Goal: Task Accomplishment & Management: Use online tool/utility

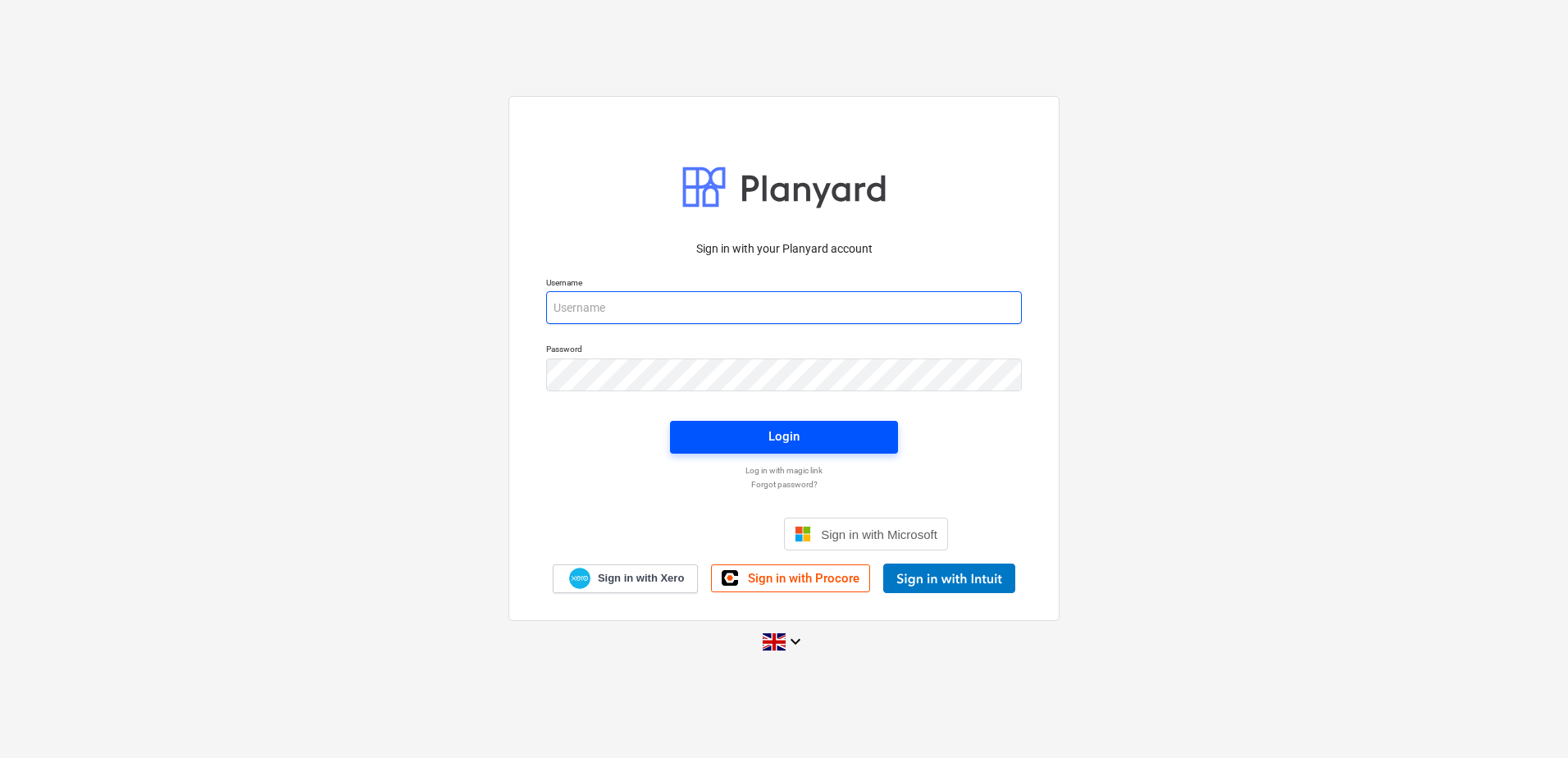
type input "[EMAIL_ADDRESS][DOMAIN_NAME]"
click at [789, 440] on div "Login" at bounding box center [784, 436] width 31 height 21
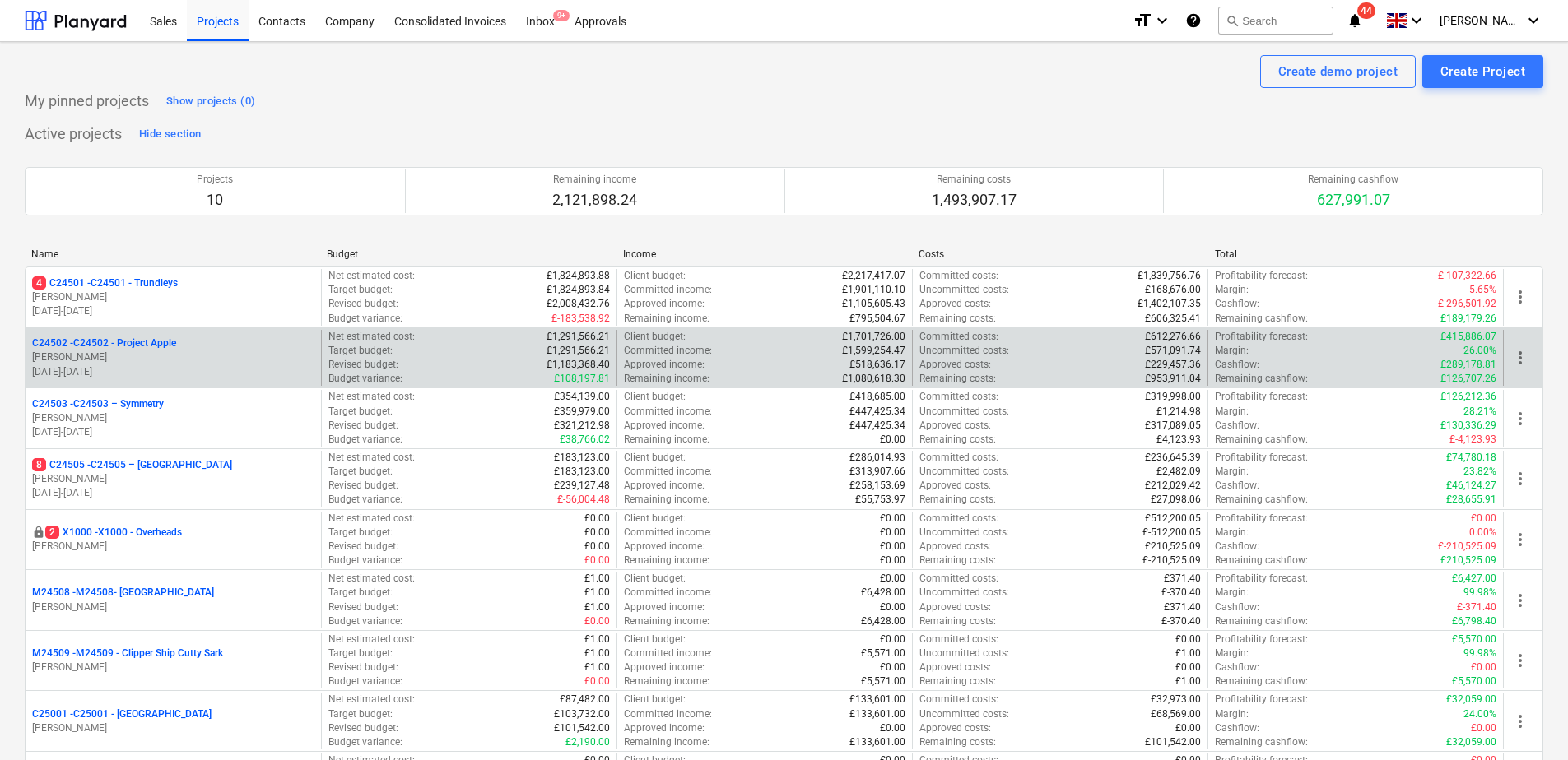
click at [155, 356] on p "[PERSON_NAME]" at bounding box center [172, 357] width 282 height 14
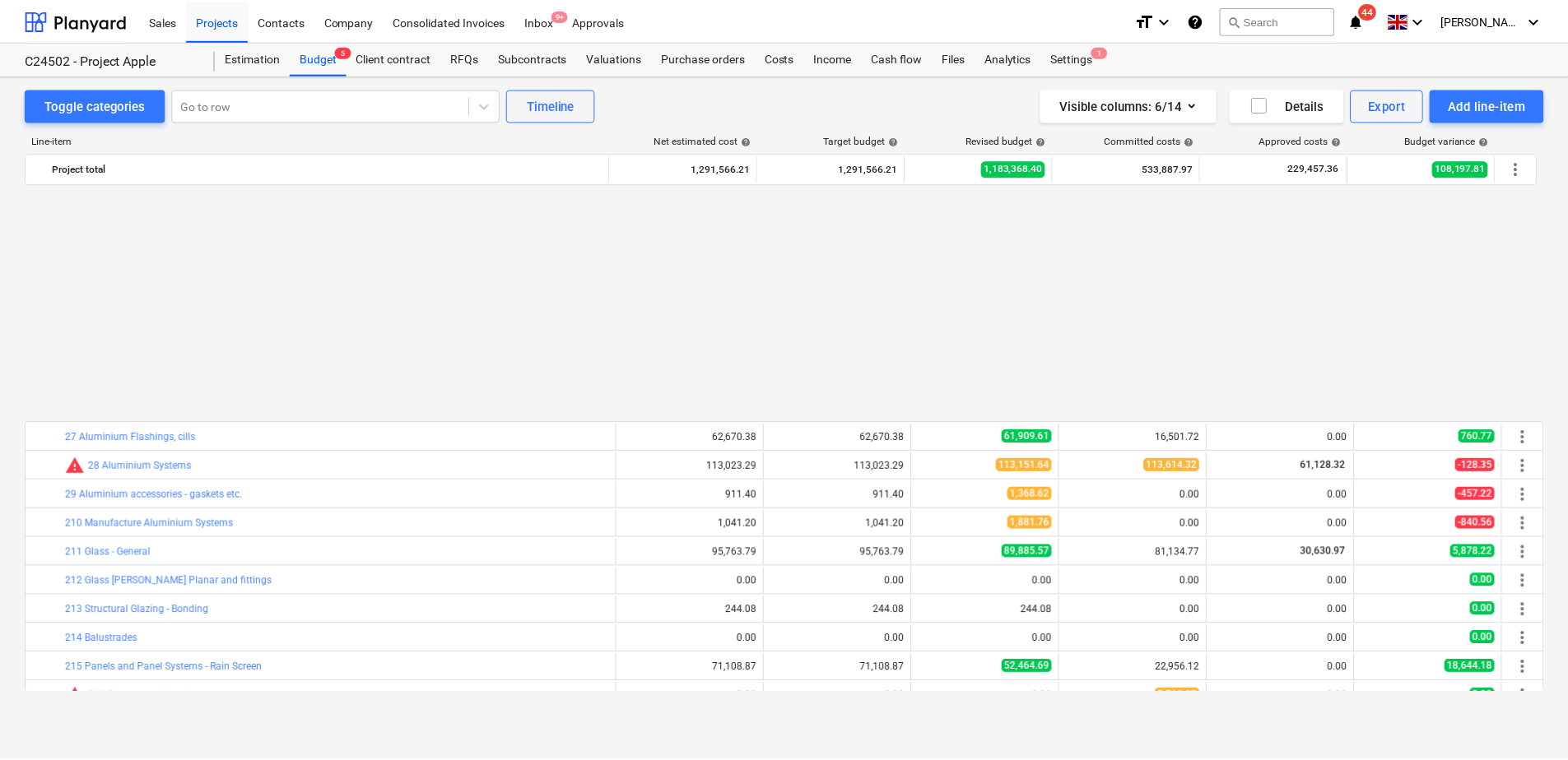
scroll to position [276, 0]
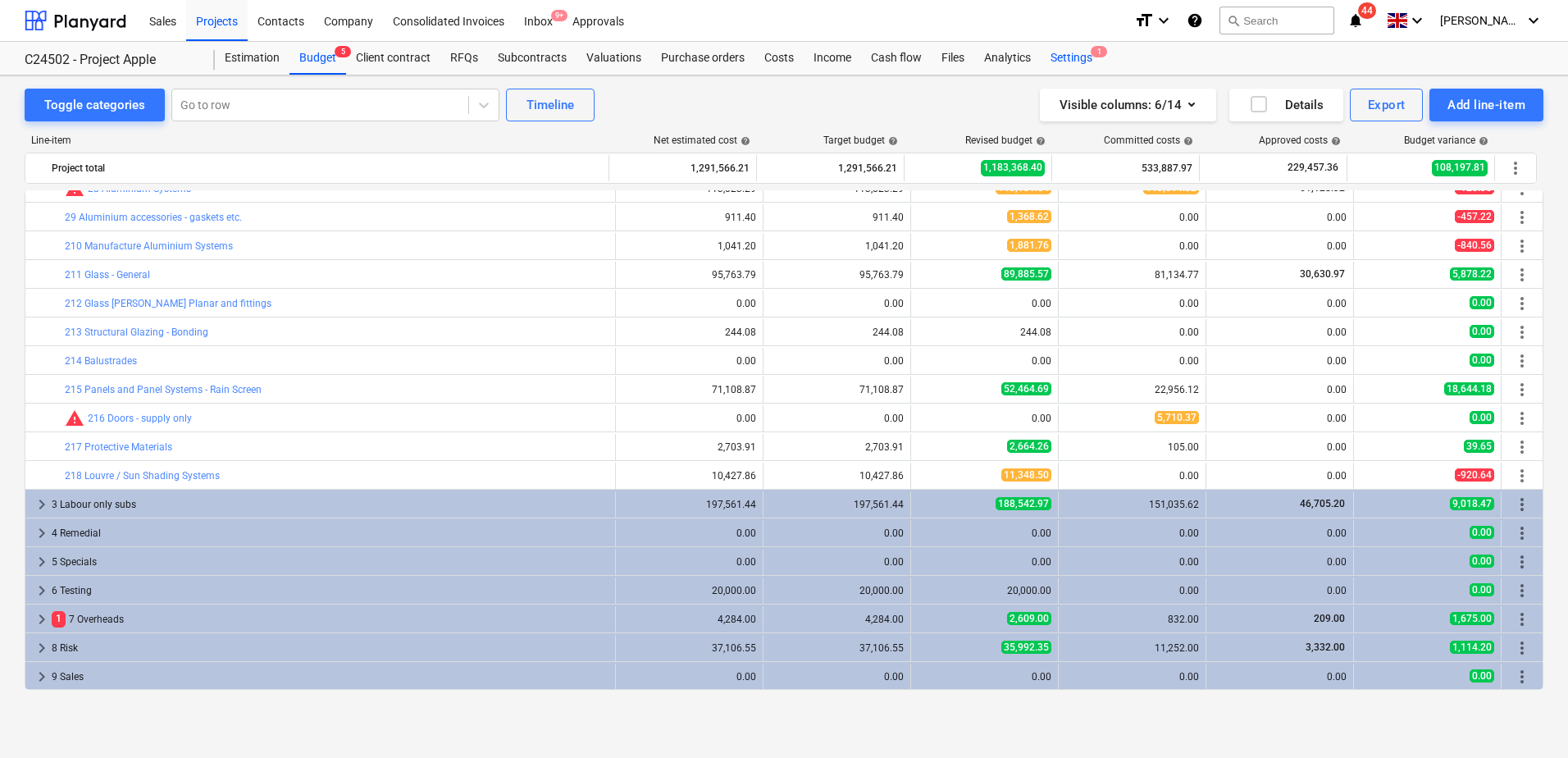
click at [1086, 58] on div "Settings 1" at bounding box center [1071, 58] width 62 height 33
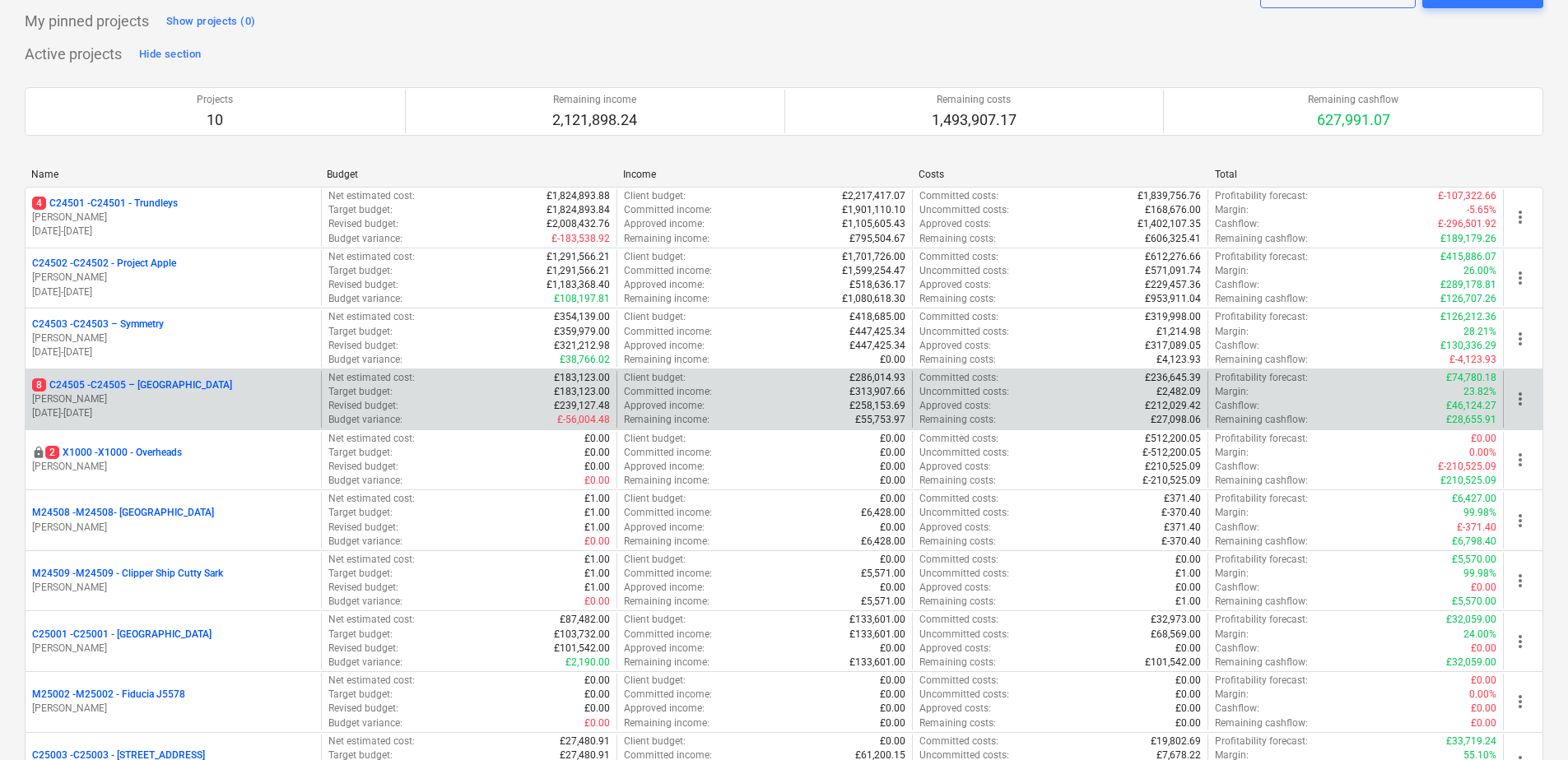
scroll to position [162, 0]
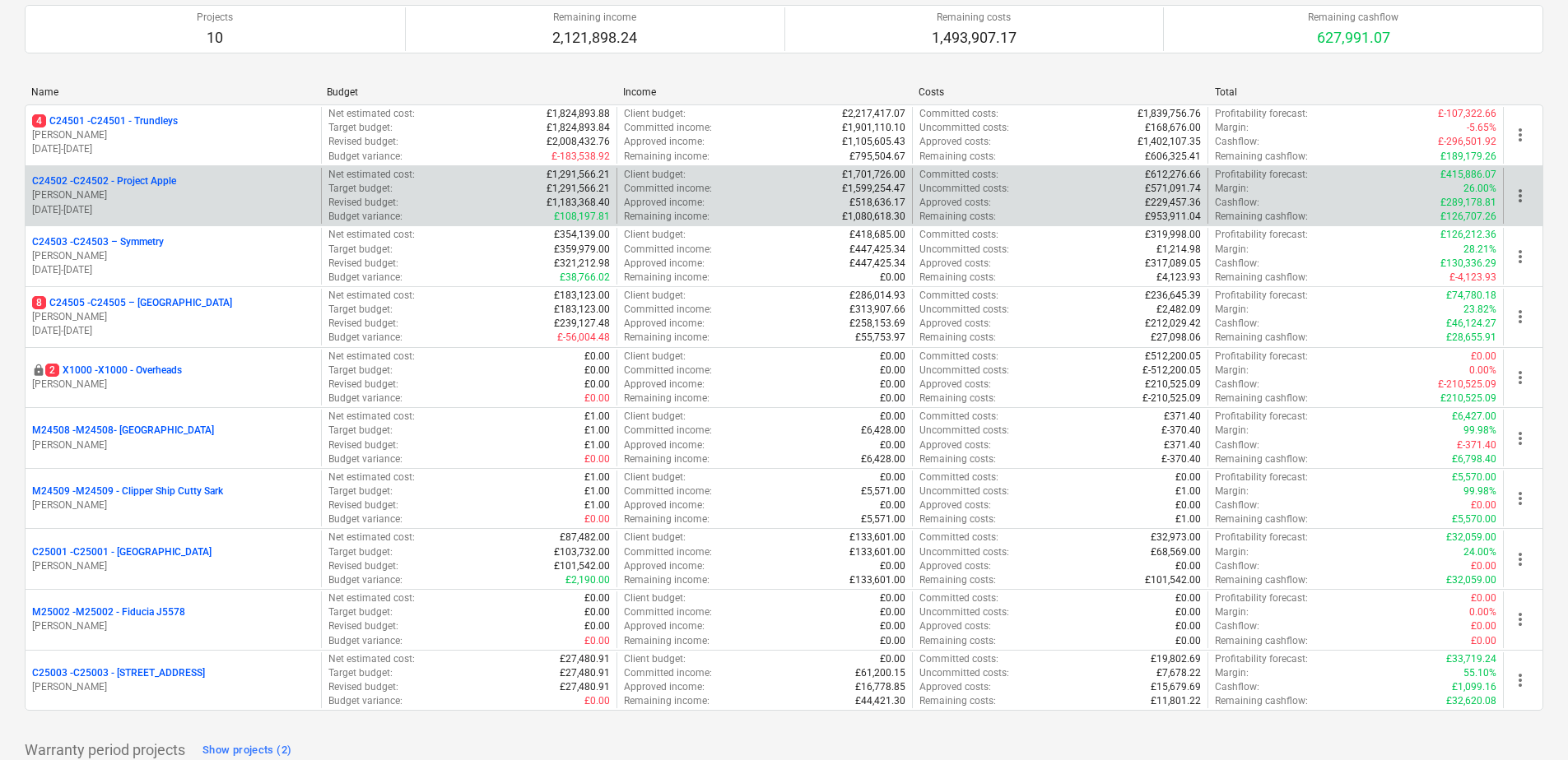
click at [171, 188] on p "C24502 - C24502 - Project Apple" at bounding box center [104, 181] width 144 height 14
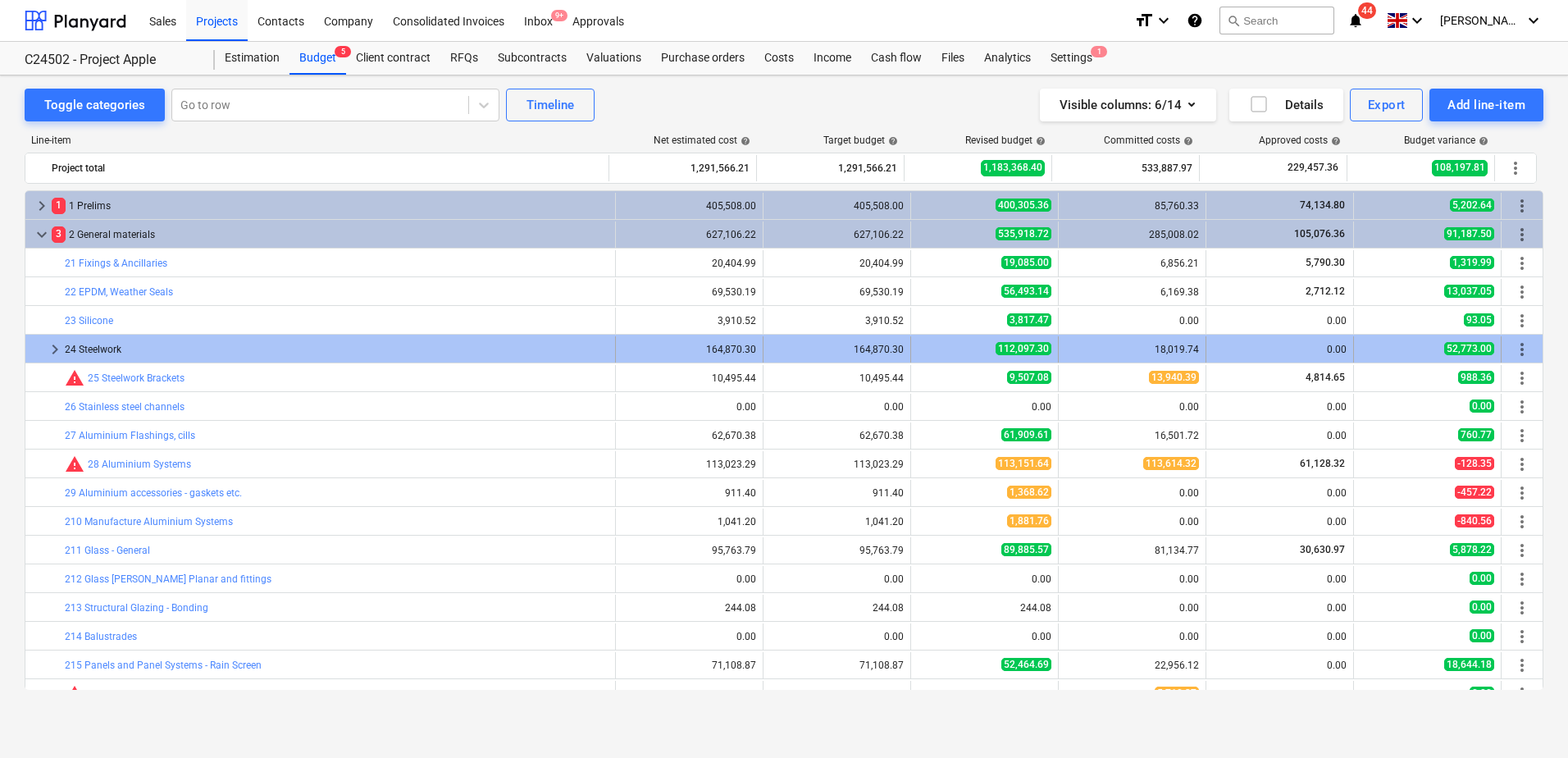
click at [48, 348] on span "keyboard_arrow_right" at bounding box center [55, 349] width 20 height 20
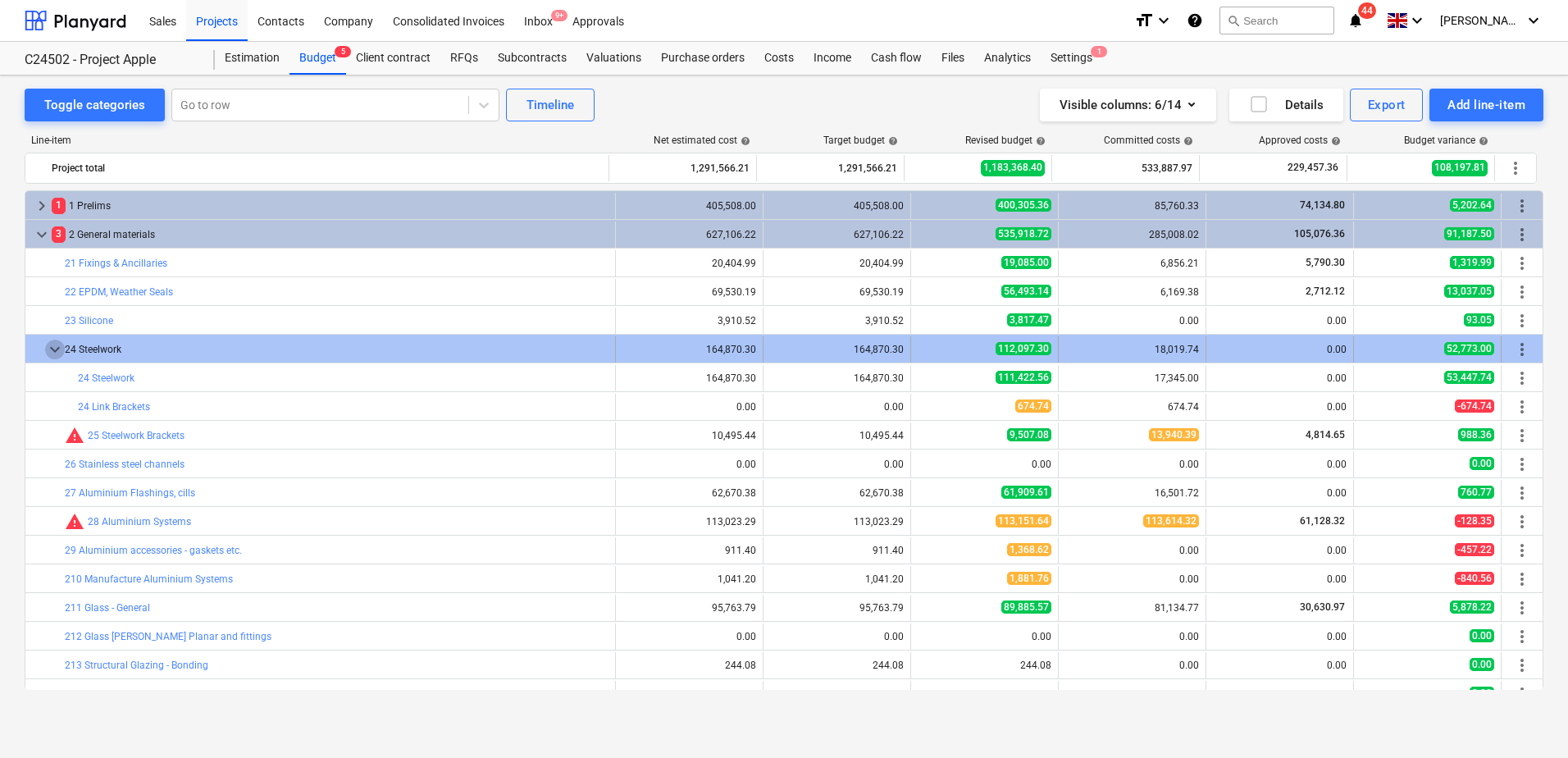
click at [55, 345] on span "keyboard_arrow_down" at bounding box center [55, 349] width 20 height 20
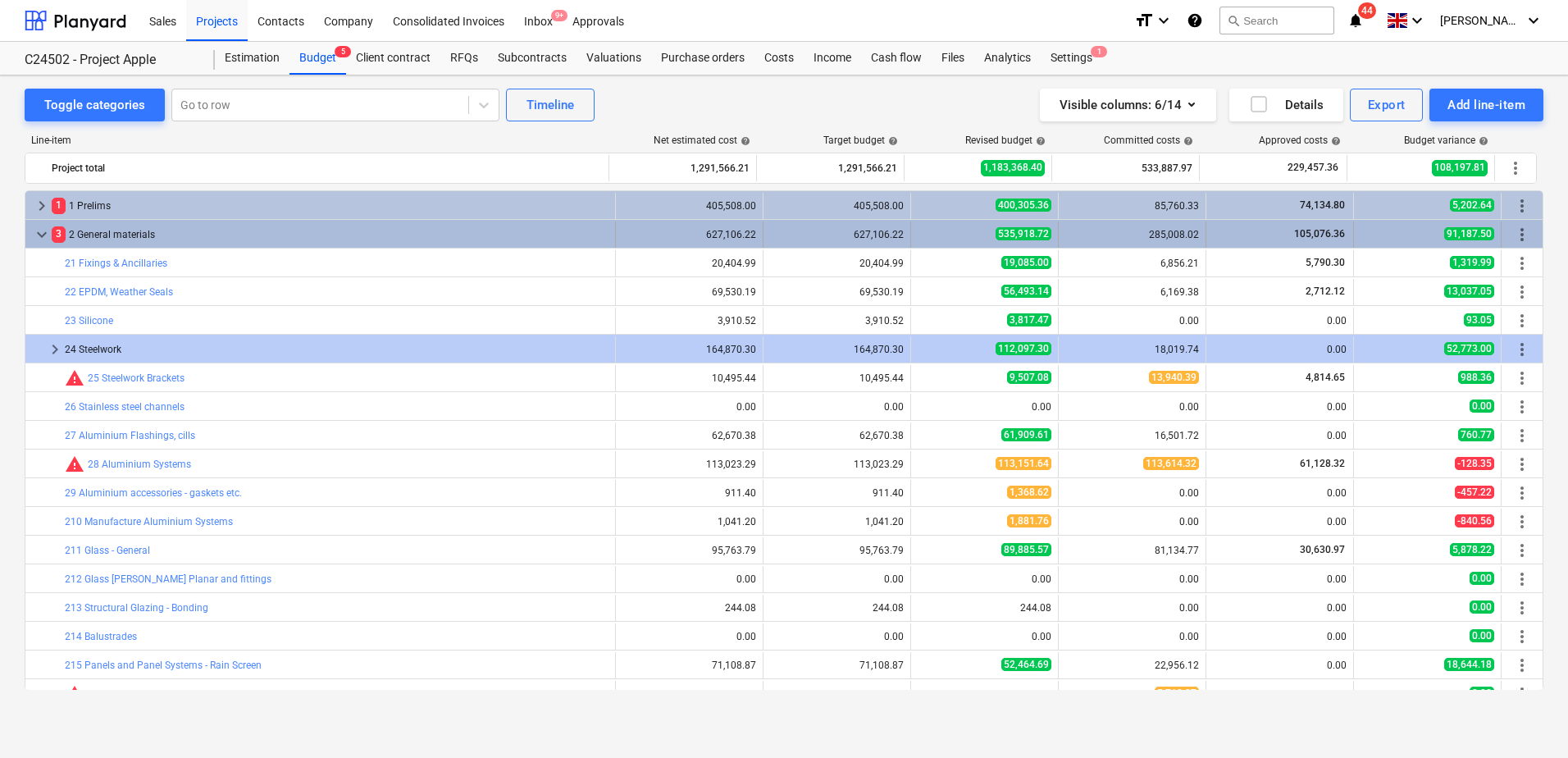
click at [40, 237] on span "keyboard_arrow_down" at bounding box center [42, 235] width 20 height 20
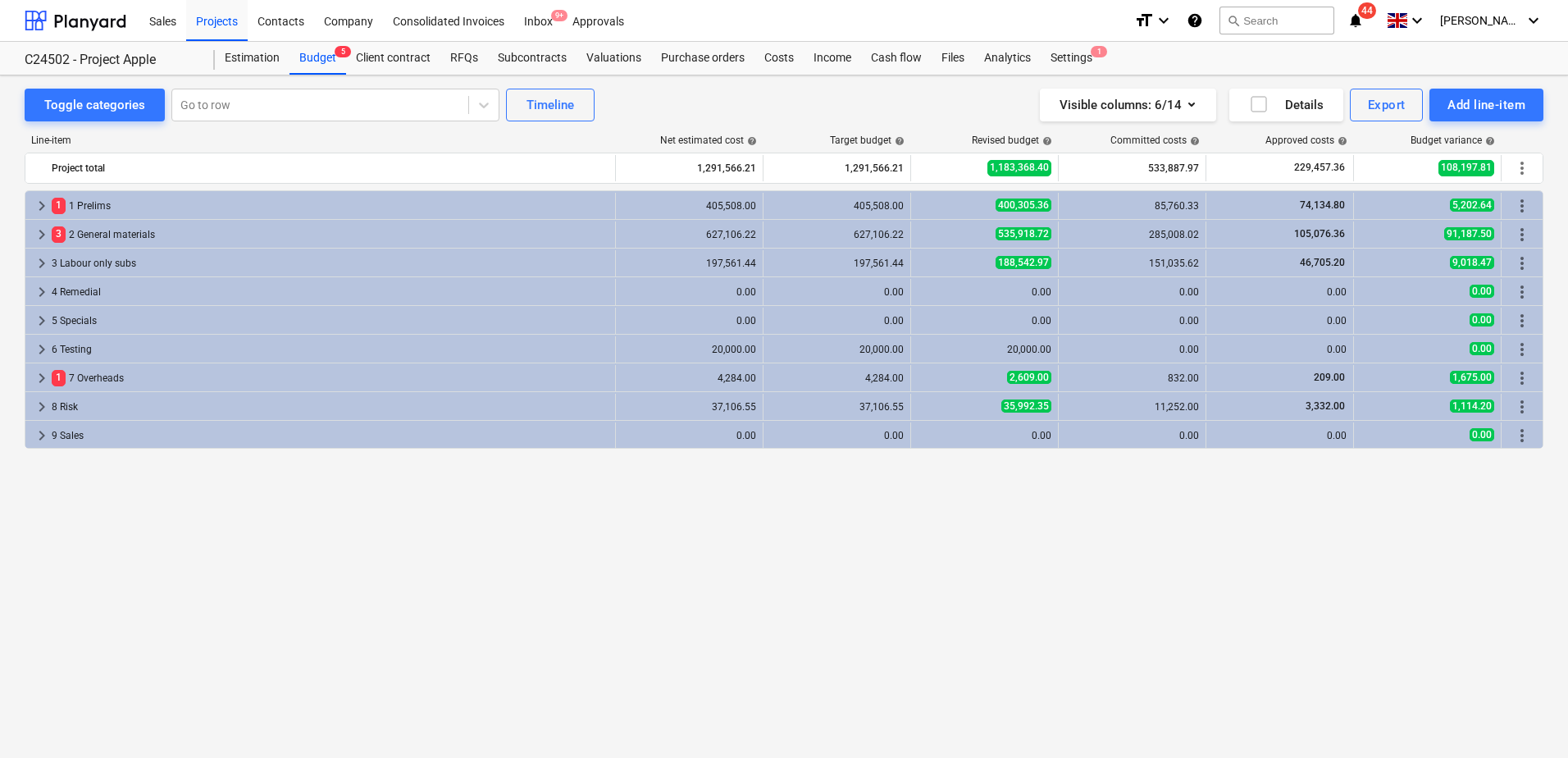
click at [533, 541] on div "keyboard_arrow_right 1 1 Prelims 405,508.00 405,508.00 400,305.36 85,760.33 74,…" at bounding box center [784, 440] width 1519 height 500
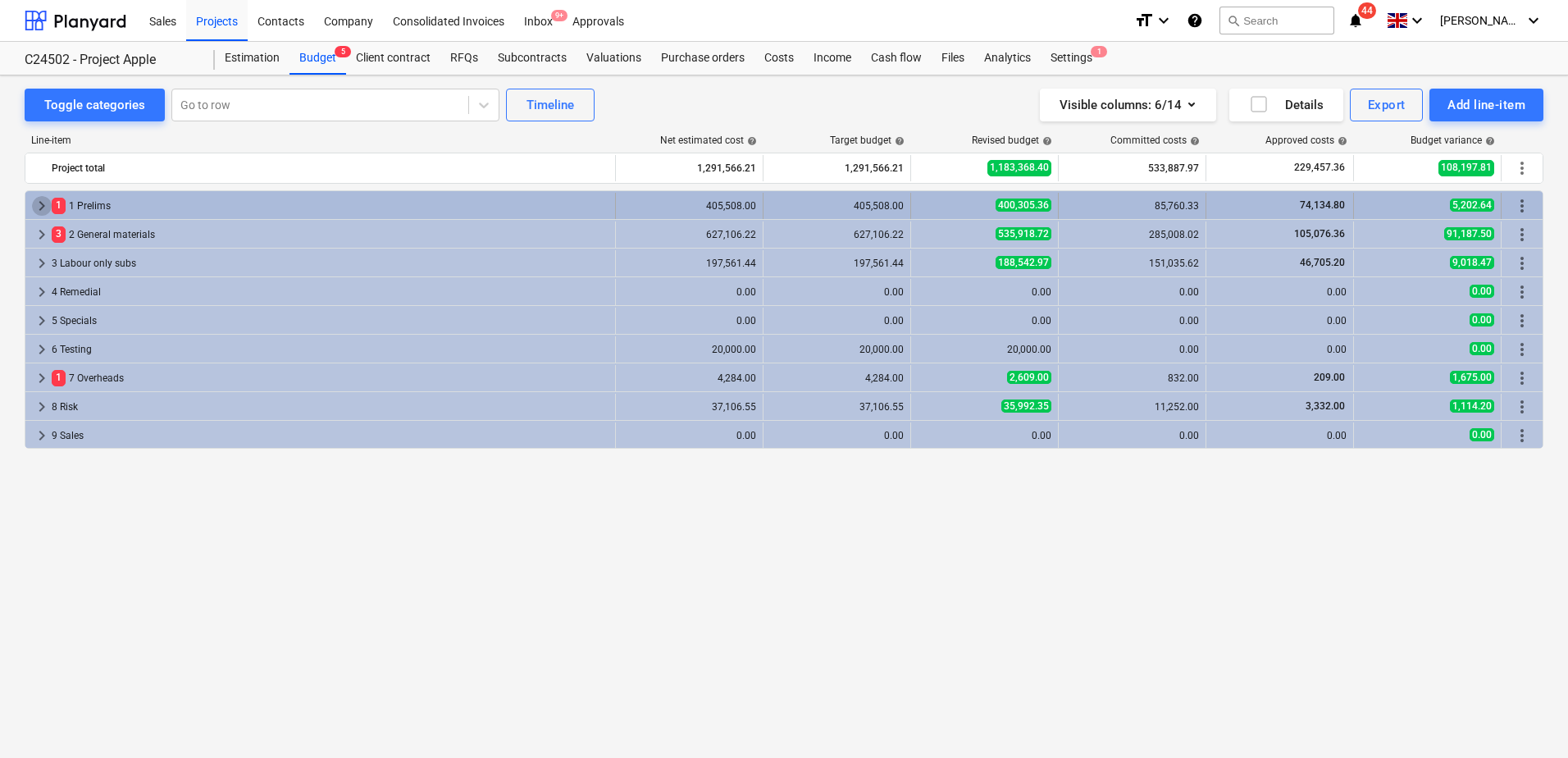
click at [46, 205] on span "keyboard_arrow_right" at bounding box center [42, 207] width 20 height 20
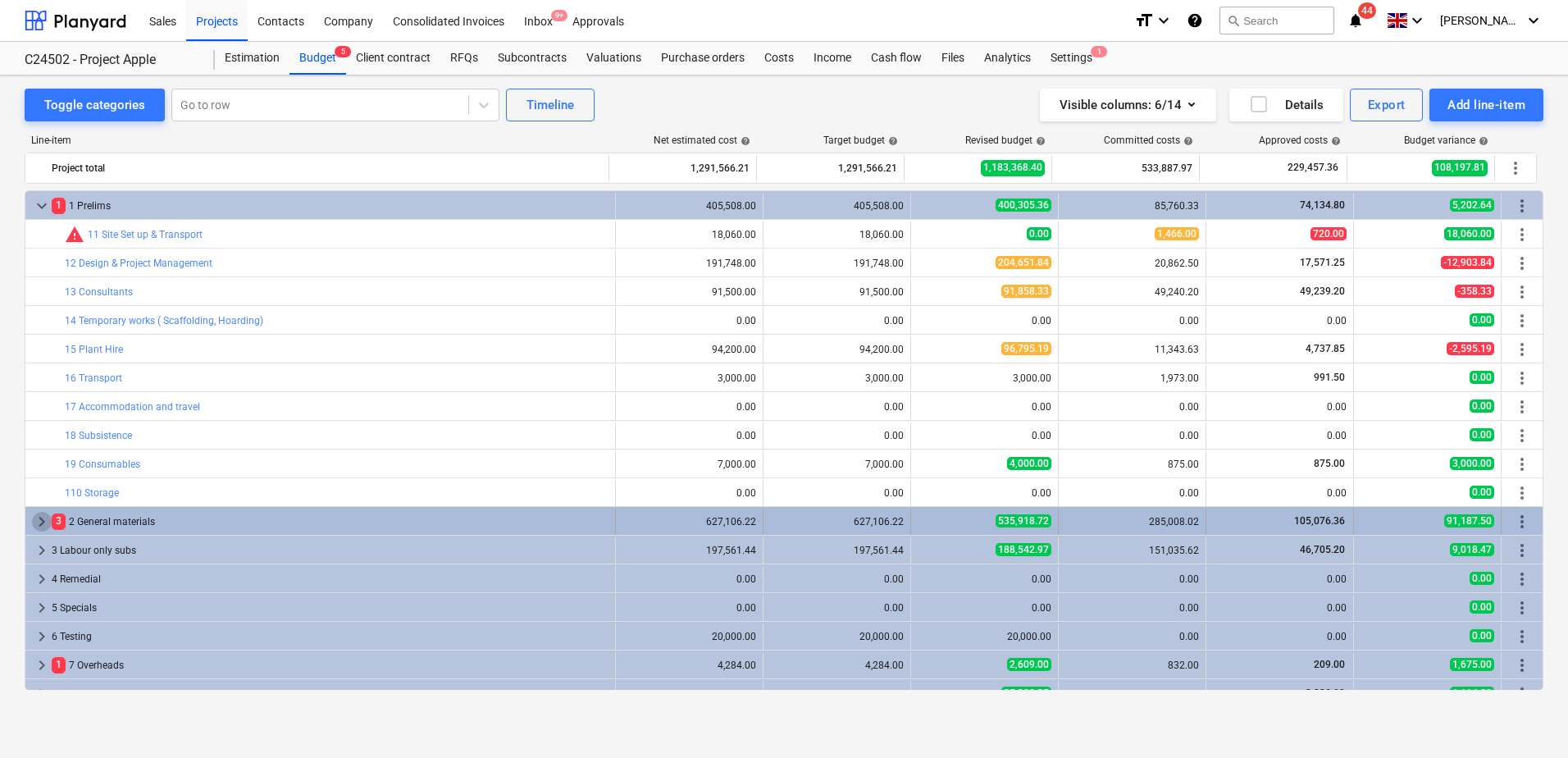
click at [44, 521] on span "keyboard_arrow_right" at bounding box center [42, 522] width 20 height 20
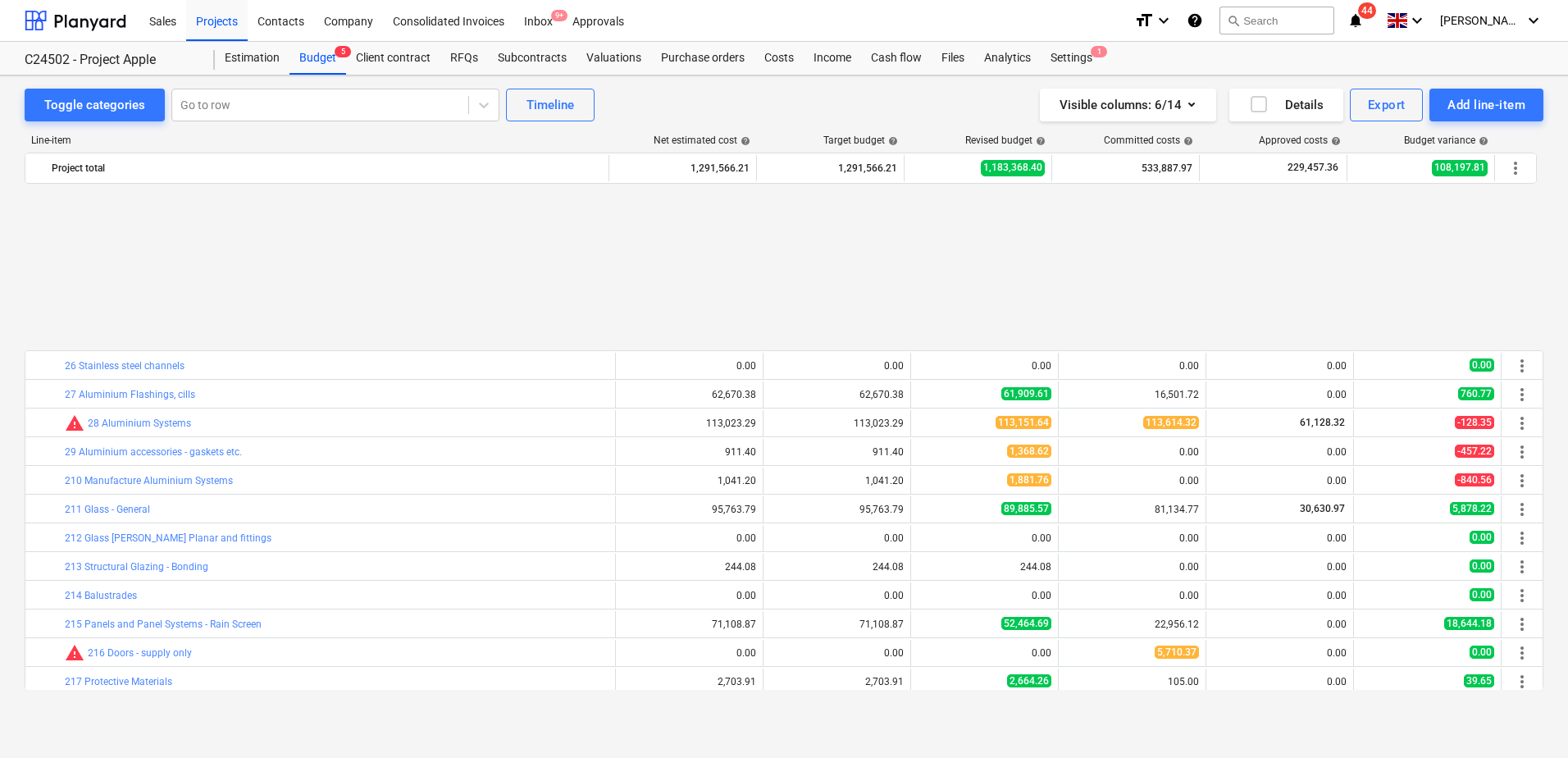
scroll to position [563, 0]
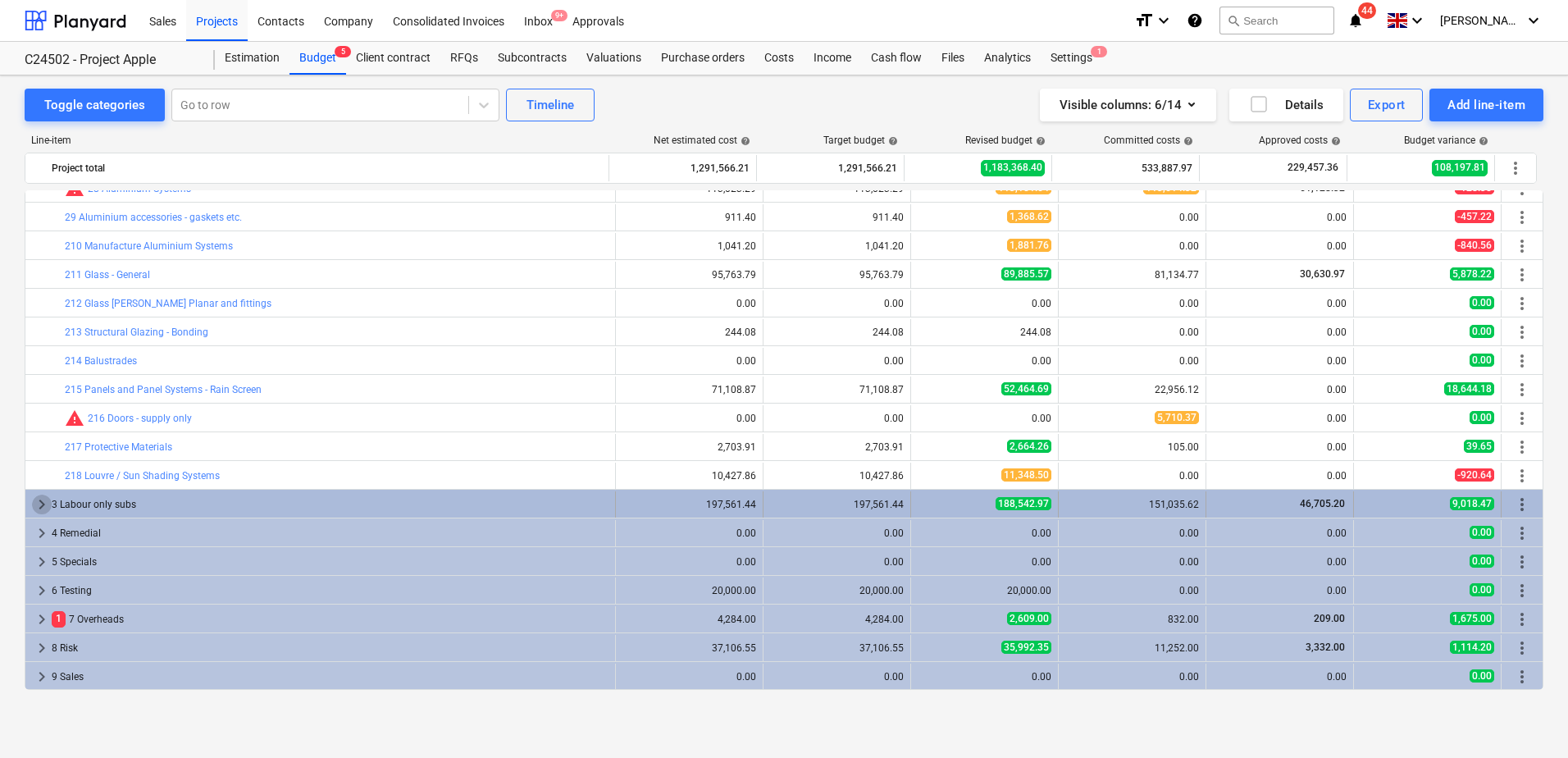
click at [43, 501] on span "keyboard_arrow_right" at bounding box center [42, 505] width 20 height 20
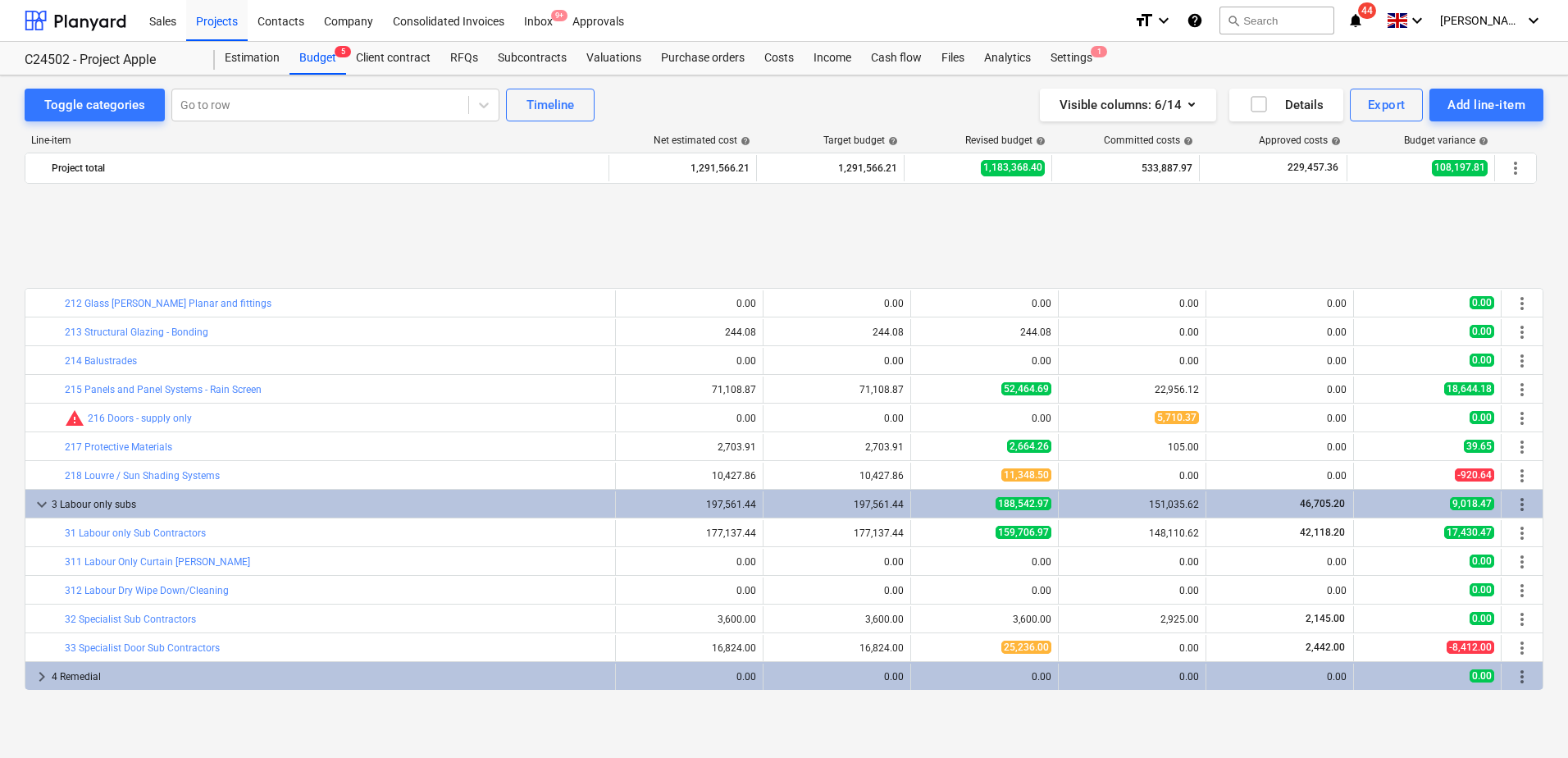
scroll to position [707, 0]
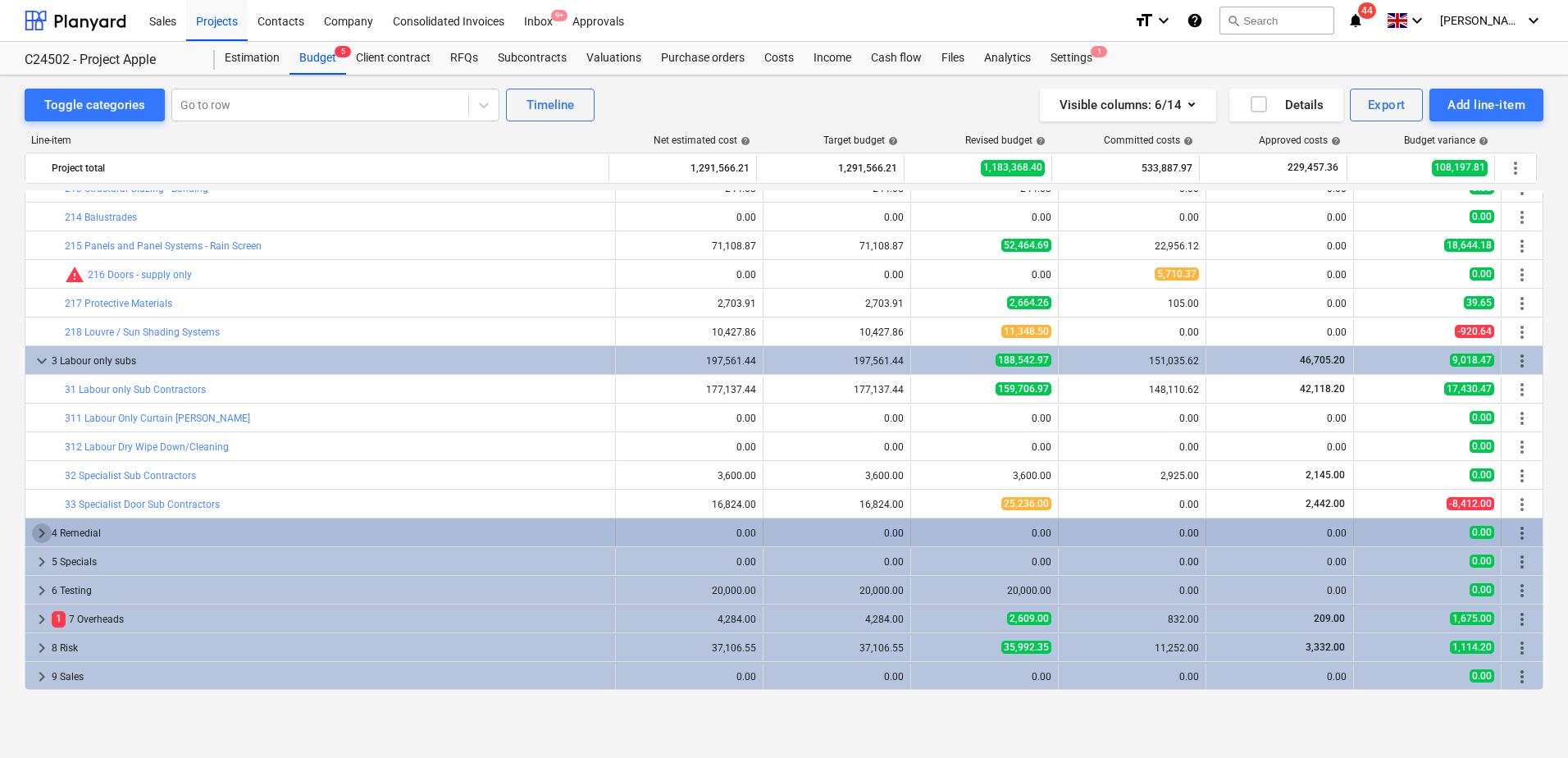
click at [46, 531] on span "keyboard_arrow_right" at bounding box center [42, 533] width 20 height 20
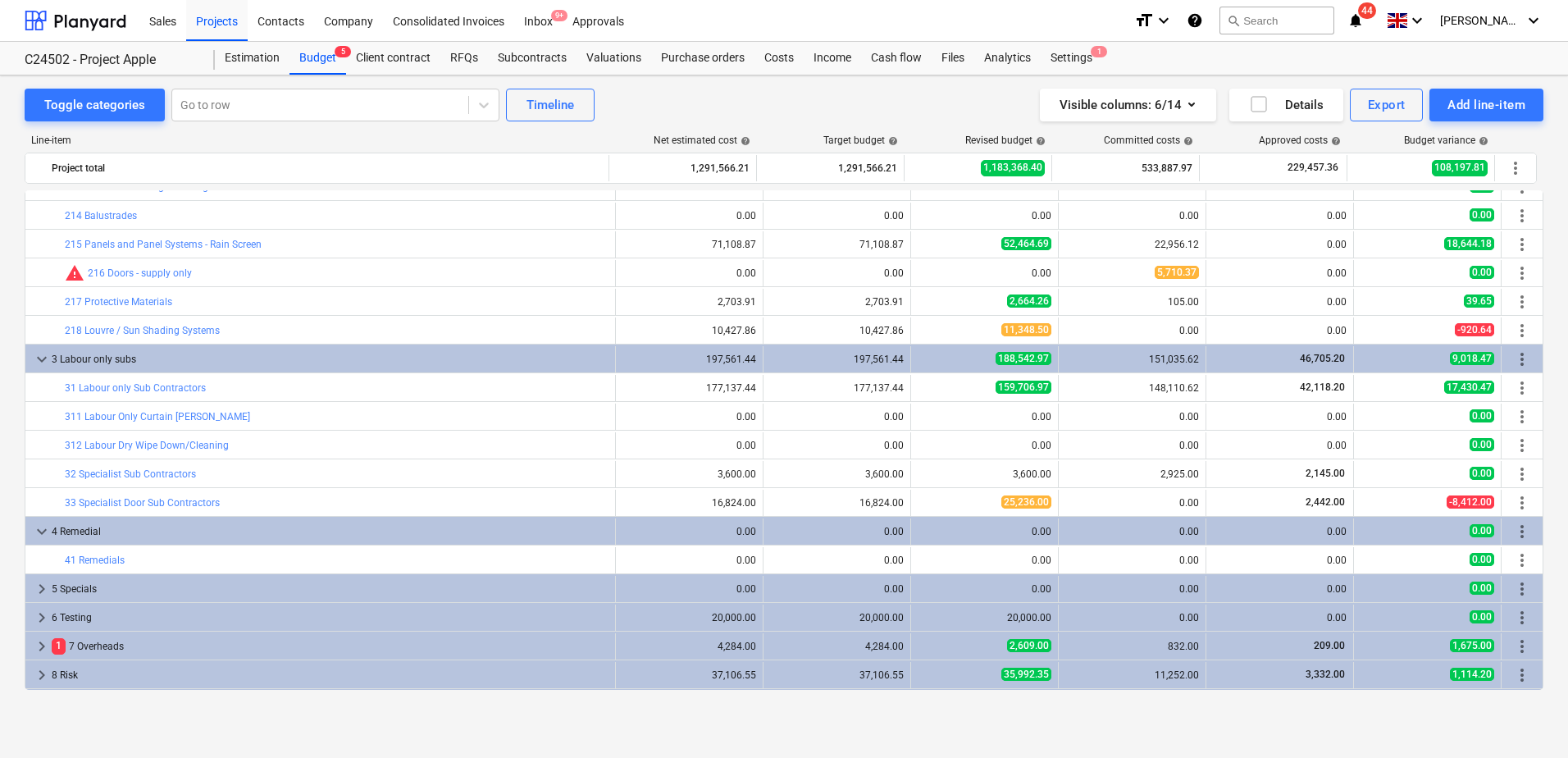
scroll to position [735, 0]
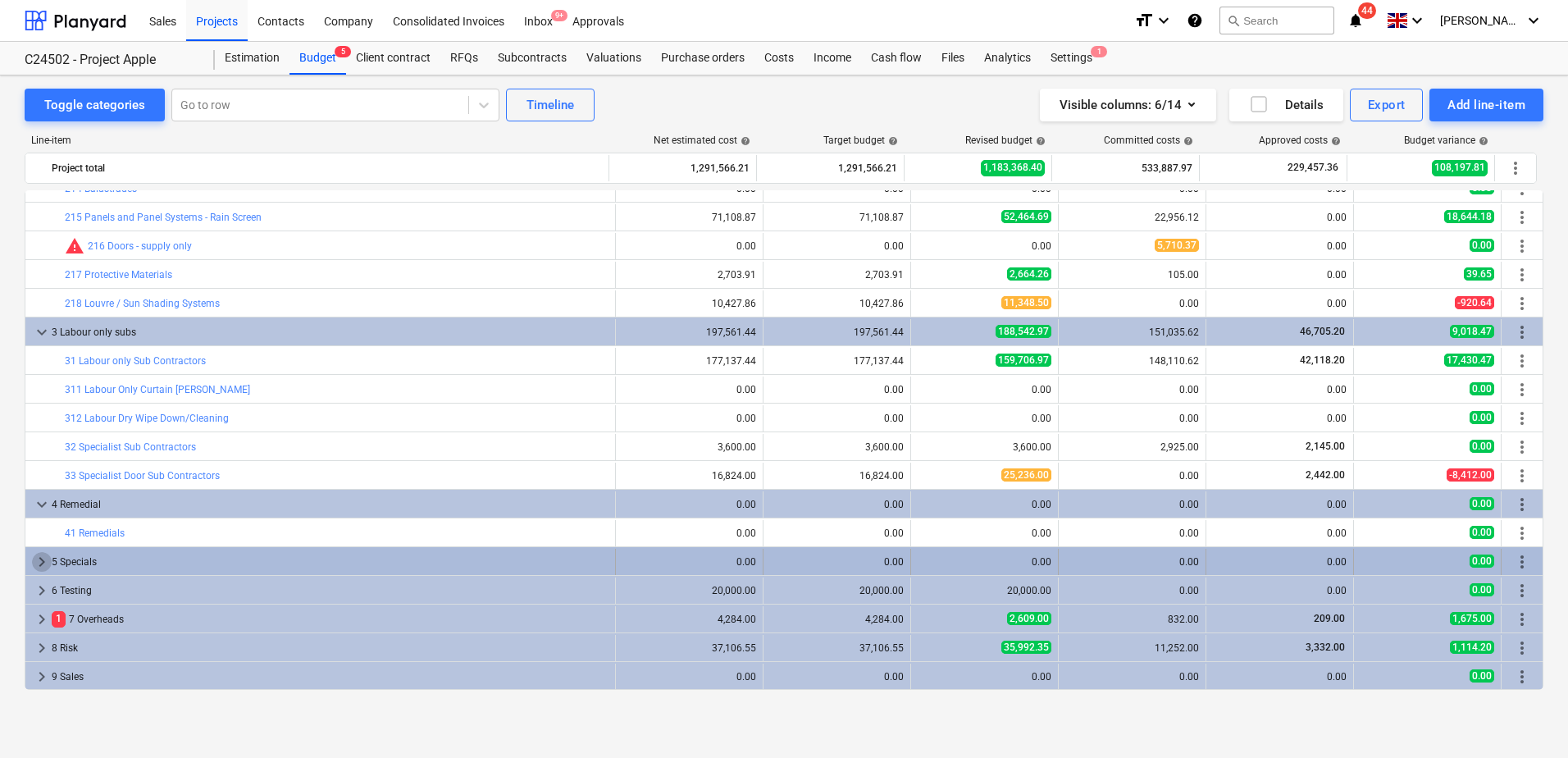
click at [43, 562] on span "keyboard_arrow_right" at bounding box center [42, 562] width 20 height 20
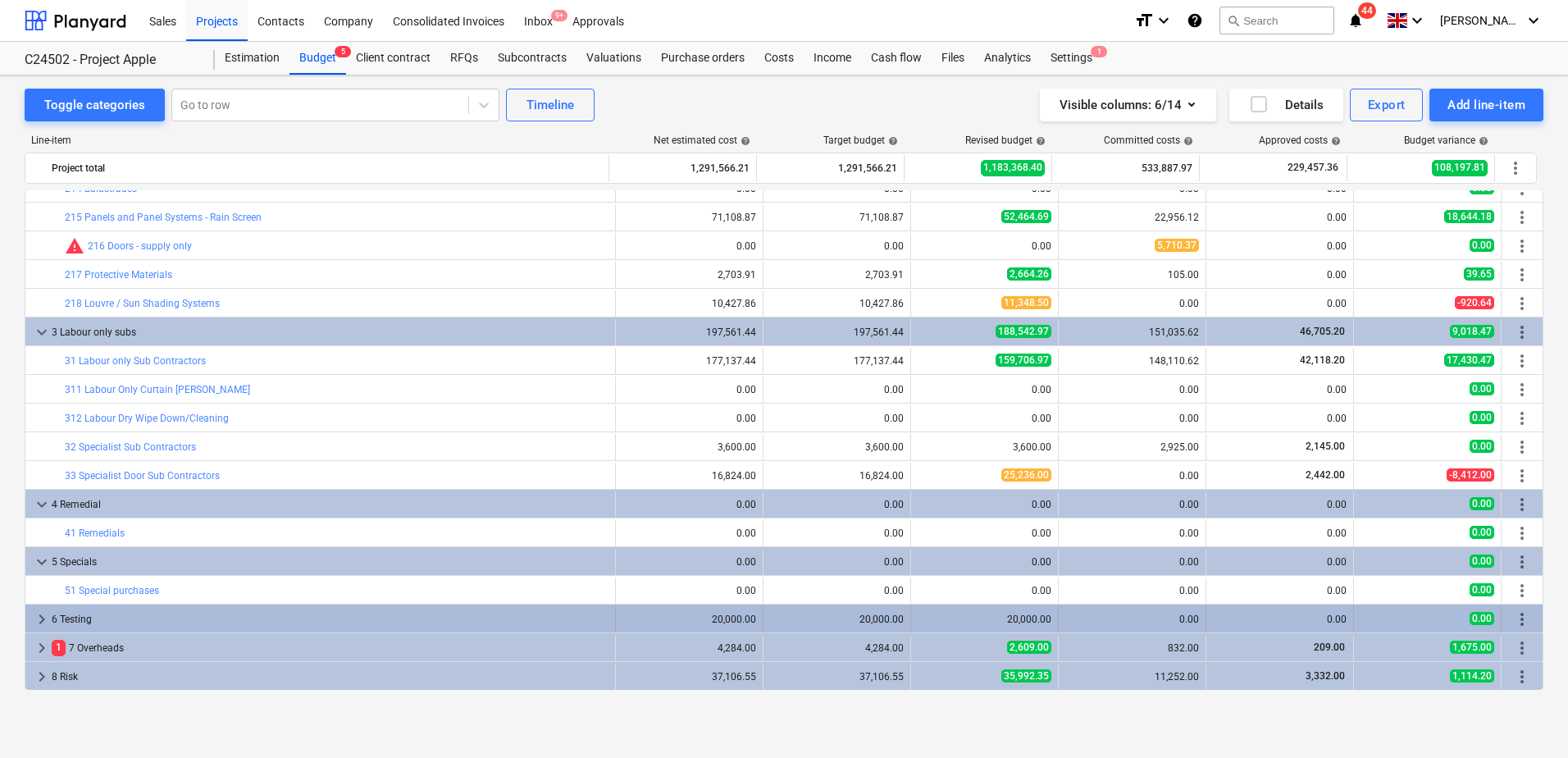
click at [37, 622] on span "keyboard_arrow_right" at bounding box center [42, 620] width 20 height 20
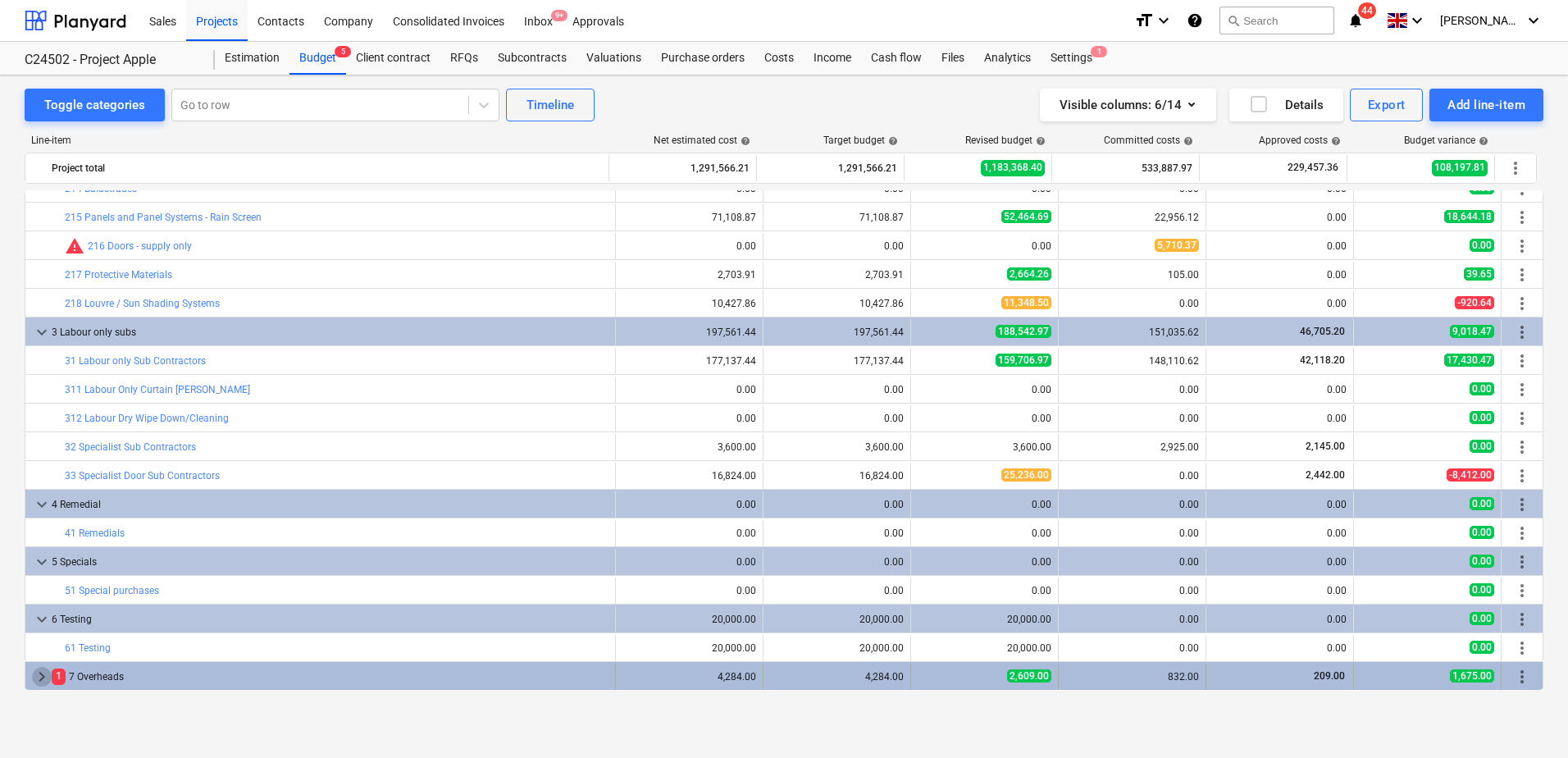
click at [37, 675] on span "keyboard_arrow_right" at bounding box center [42, 677] width 20 height 20
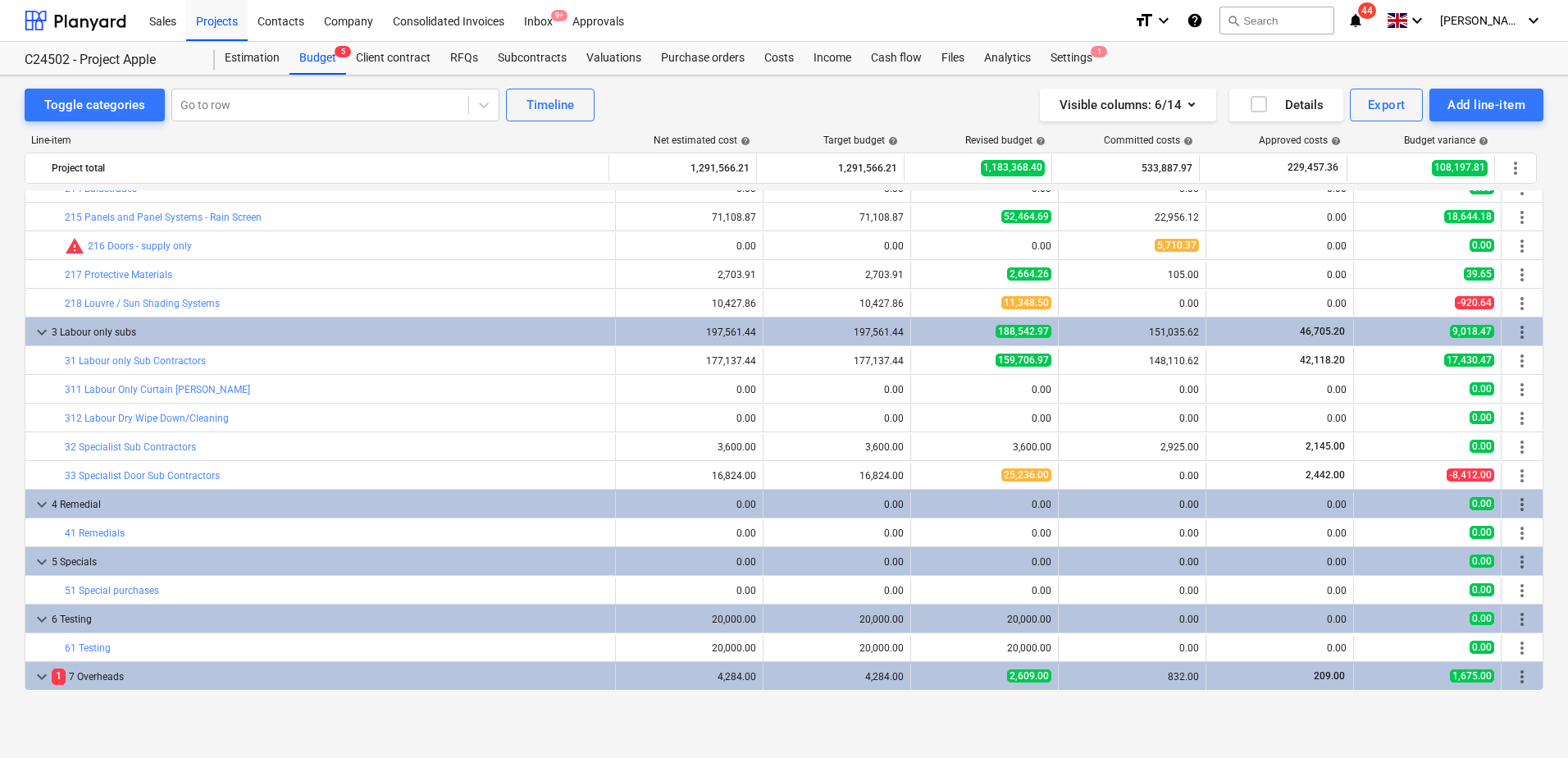
scroll to position [1195, 0]
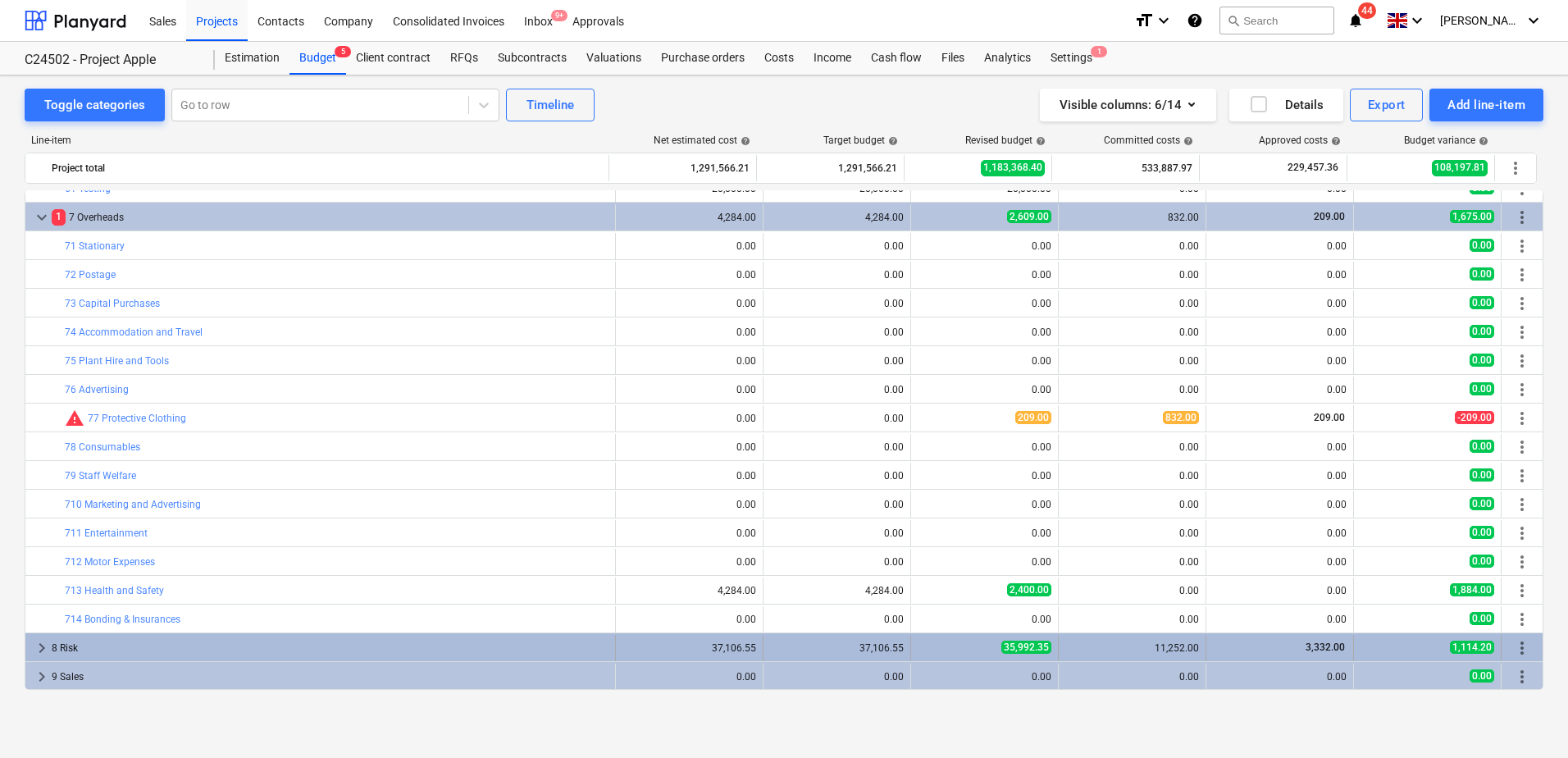
click at [37, 648] on span "keyboard_arrow_right" at bounding box center [42, 649] width 20 height 20
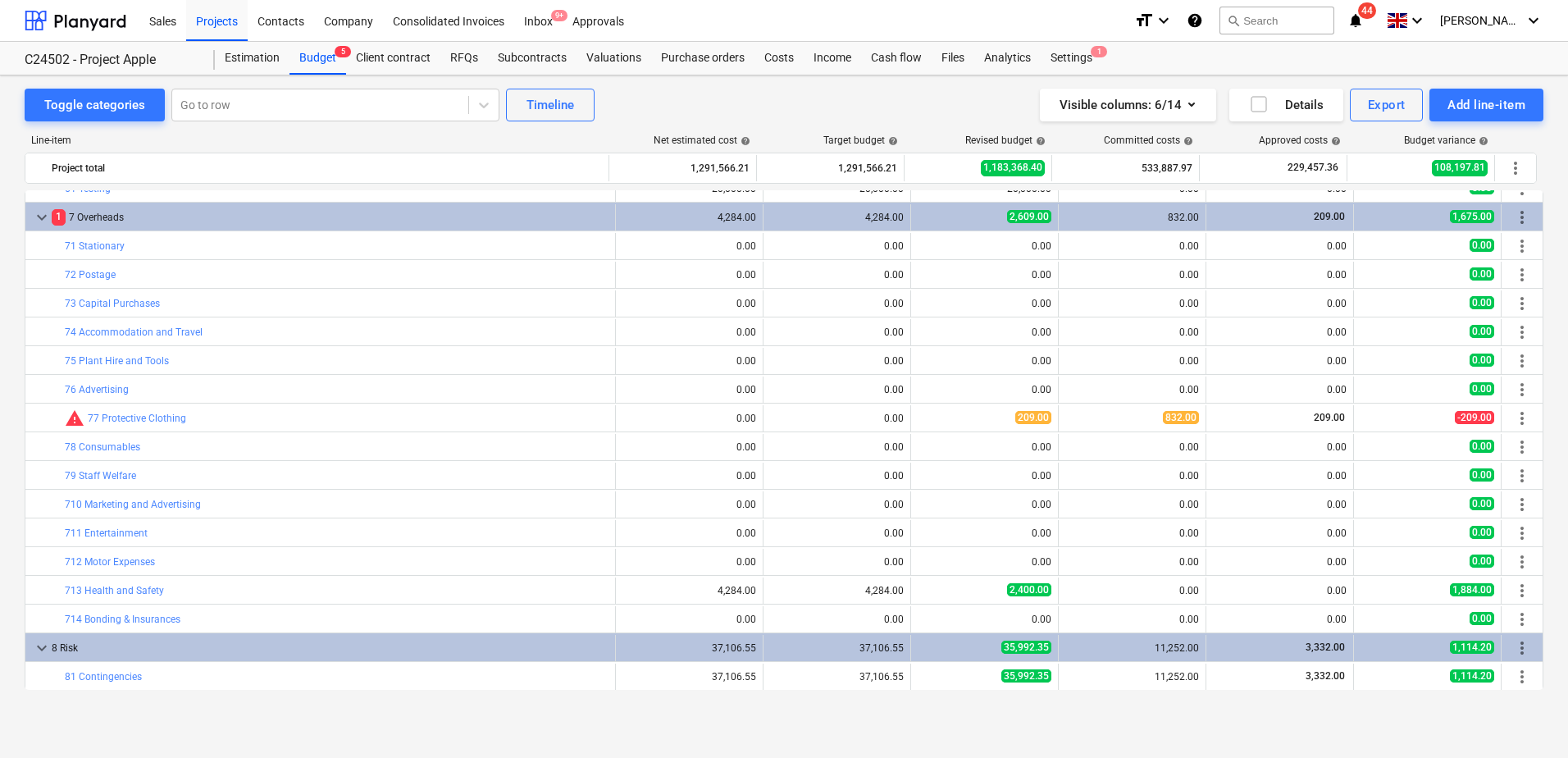
scroll to position [1224, 0]
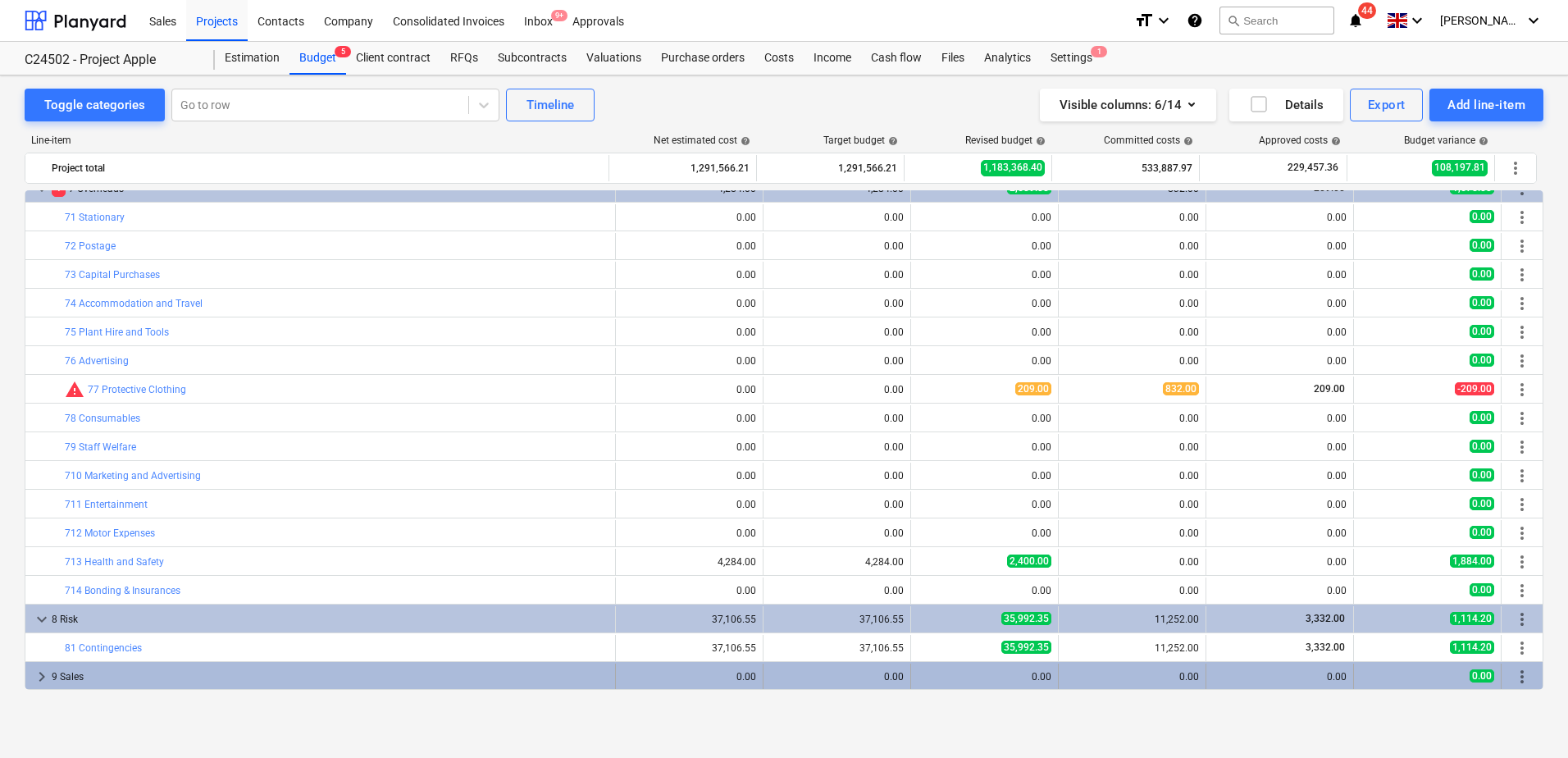
click at [43, 676] on span "keyboard_arrow_right" at bounding box center [42, 677] width 20 height 20
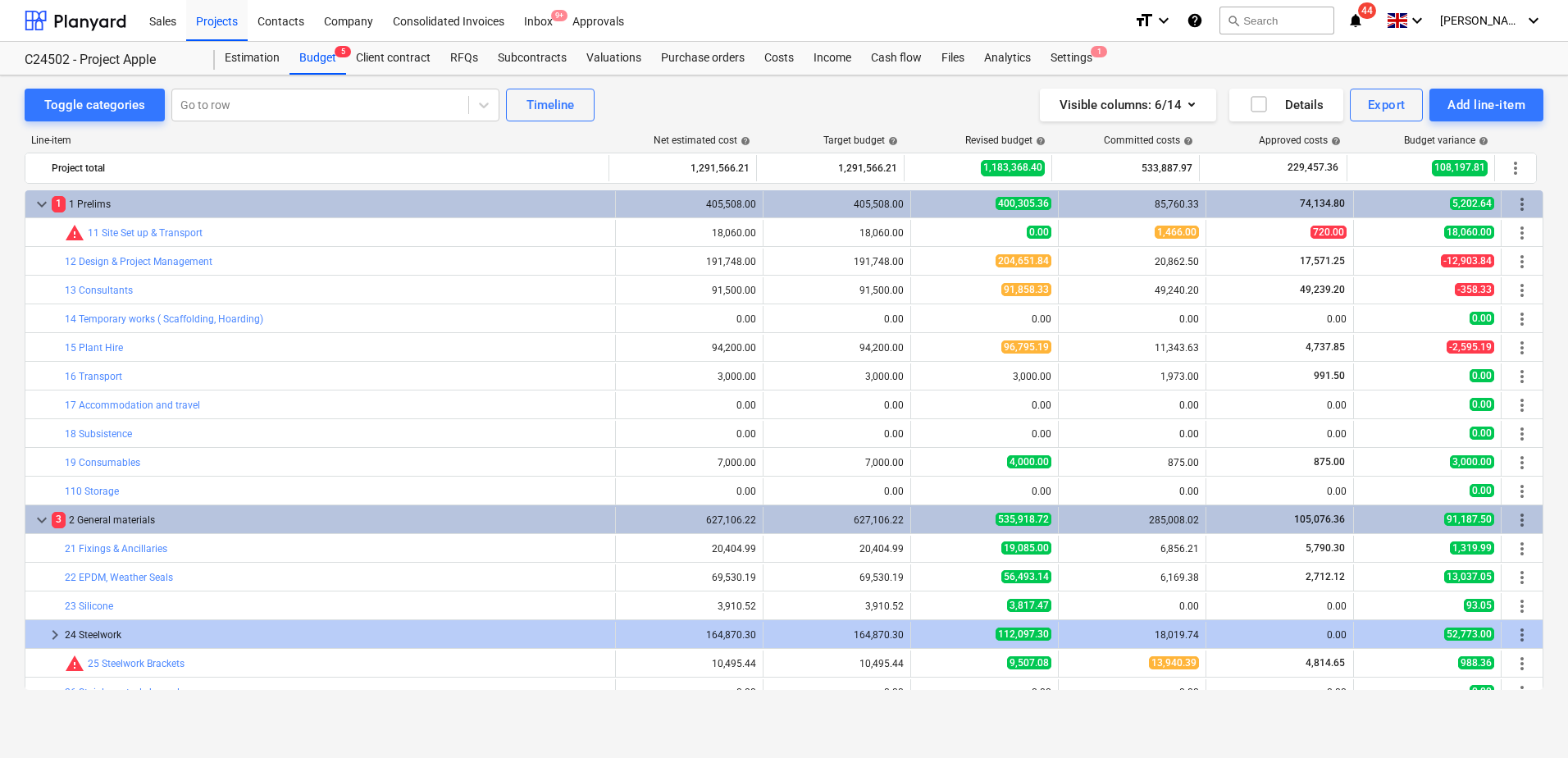
scroll to position [0, 0]
click at [720, 110] on div "Toggle categories Go to row Timeline Visible columns : 6/14 Details Export Add …" at bounding box center [784, 105] width 1519 height 33
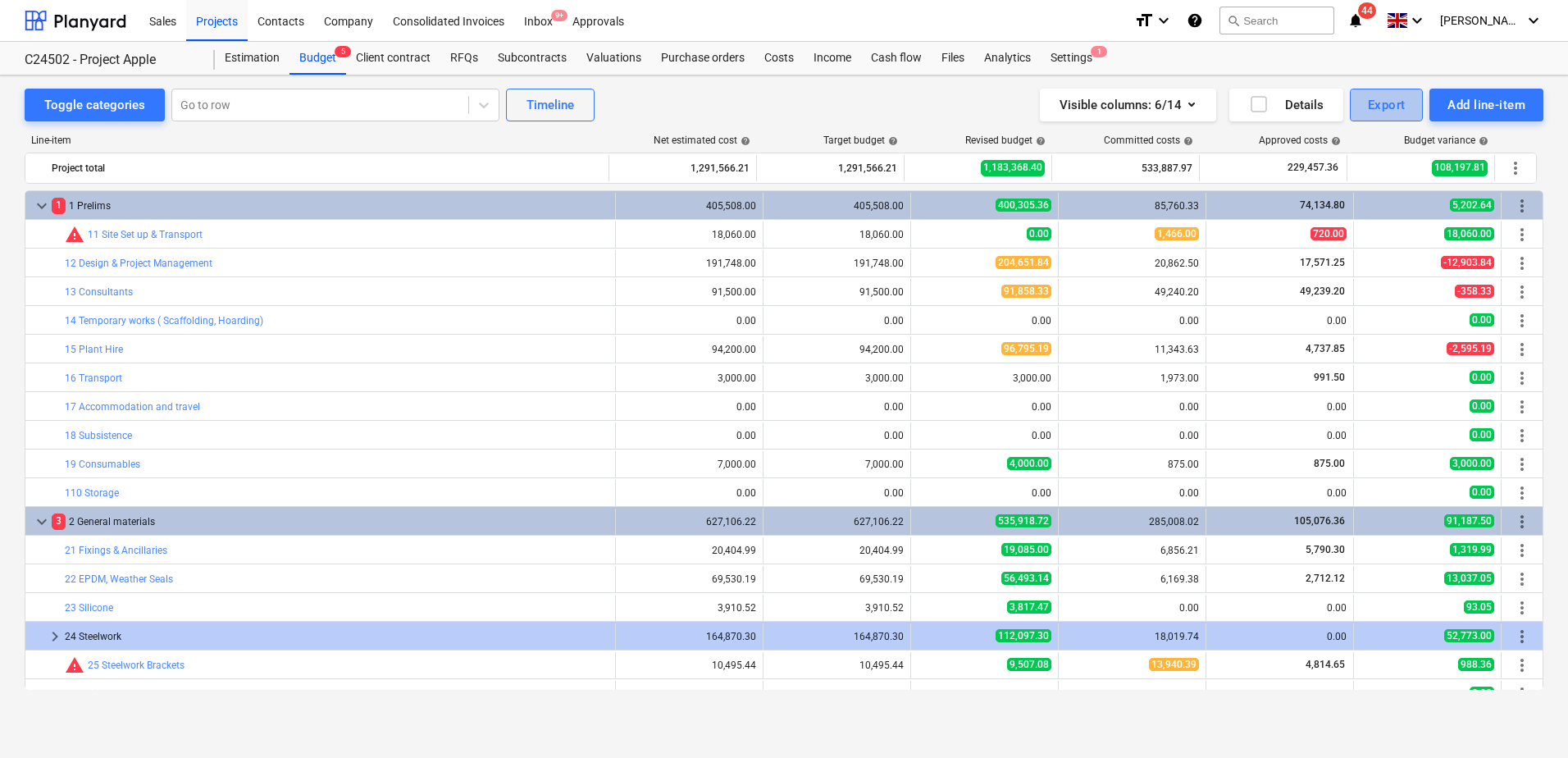
click at [1385, 111] on div "Export" at bounding box center [1386, 105] width 37 height 21
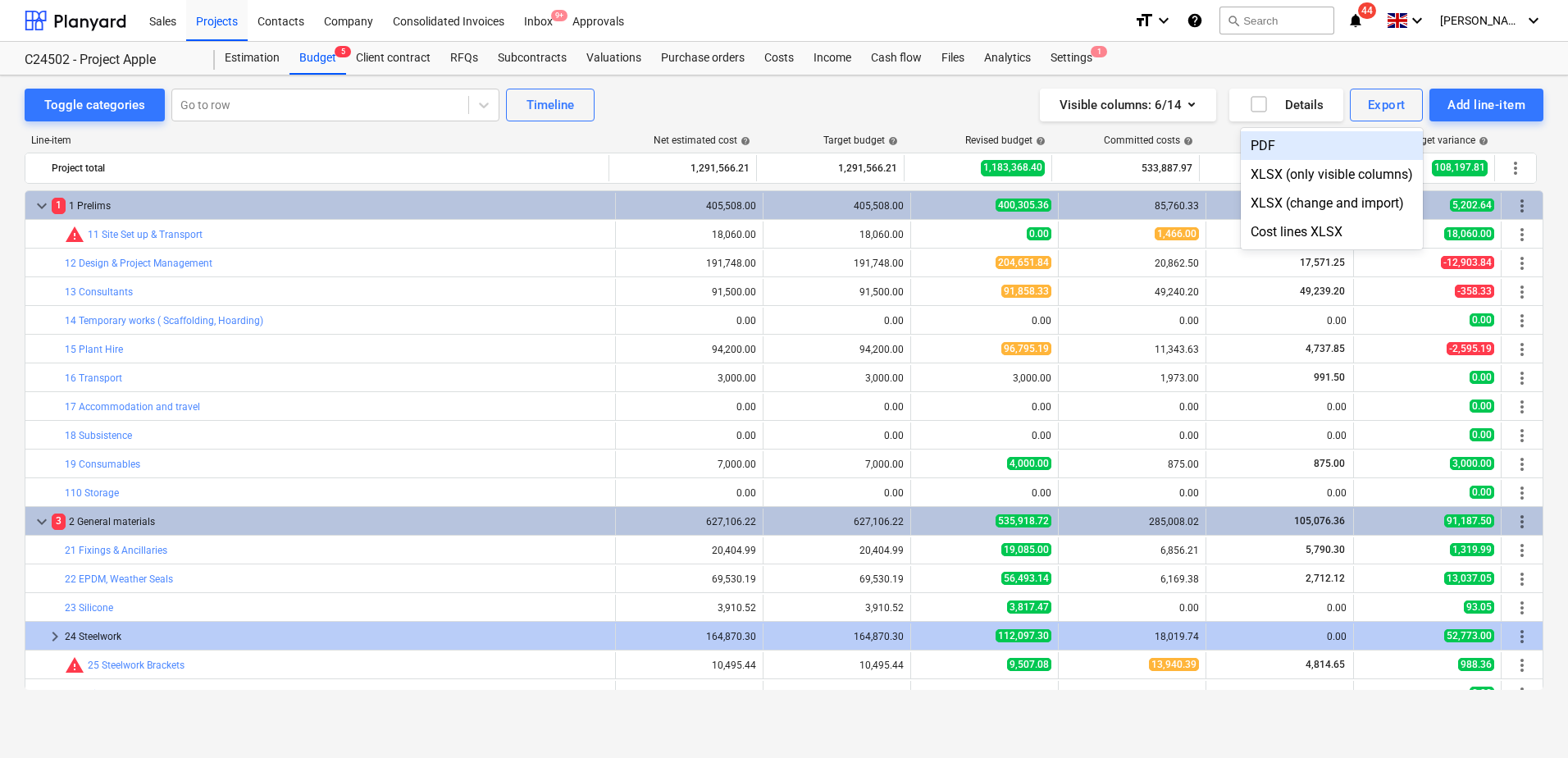
click at [1269, 147] on div "PDF" at bounding box center [1332, 146] width 182 height 29
